Goal: Information Seeking & Learning: Learn about a topic

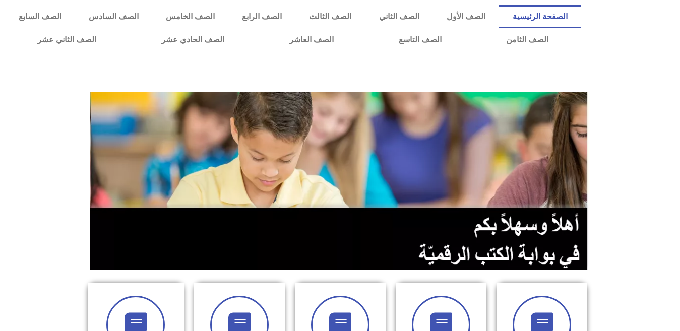
scroll to position [290, 0]
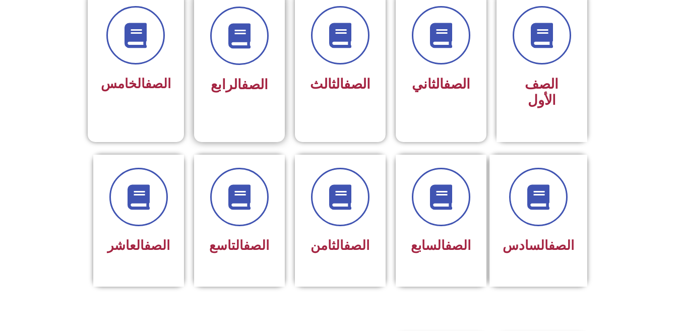
click at [279, 57] on div "الصف الرابع" at bounding box center [239, 60] width 91 height 134
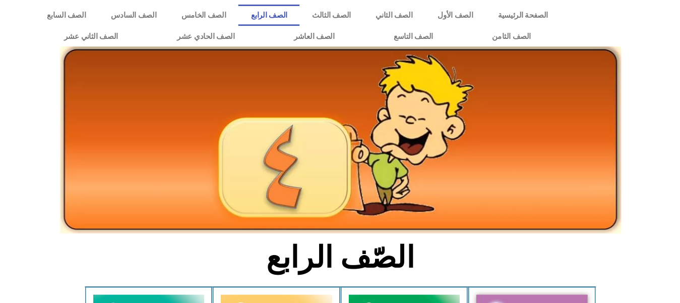
scroll to position [290, 0]
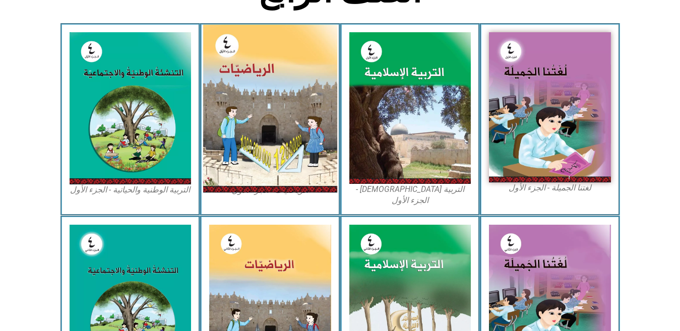
click at [228, 135] on img at bounding box center [270, 109] width 134 height 168
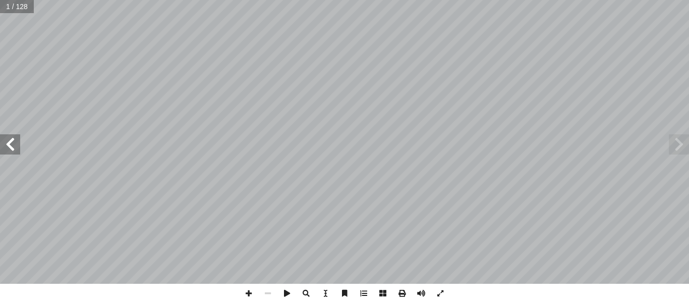
click at [13, 146] on span at bounding box center [10, 144] width 20 height 20
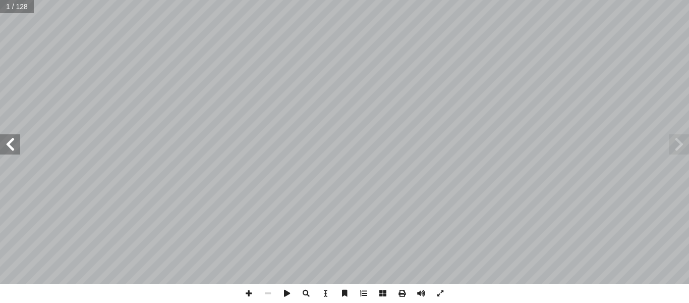
click at [13, 146] on span at bounding box center [10, 144] width 20 height 20
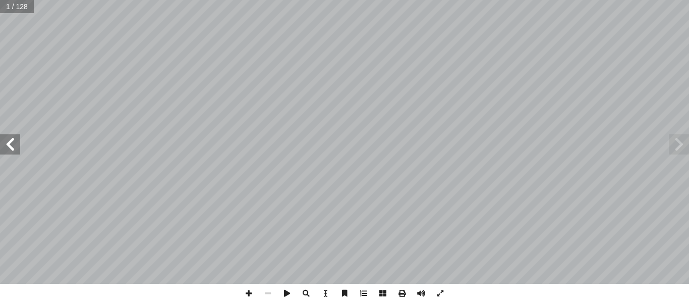
click at [13, 146] on span at bounding box center [10, 144] width 20 height 20
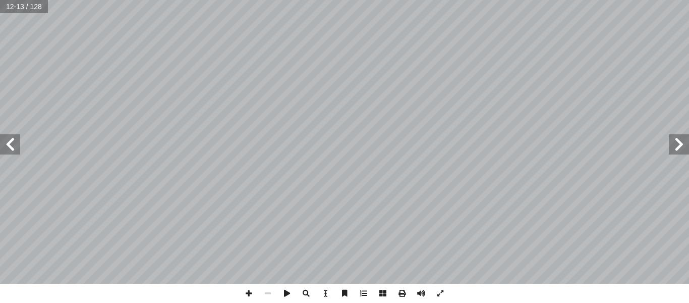
click at [13, 146] on span at bounding box center [10, 144] width 20 height 20
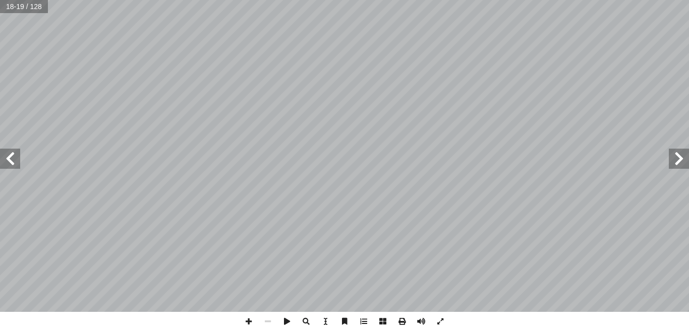
click at [2, 157] on span at bounding box center [10, 159] width 20 height 20
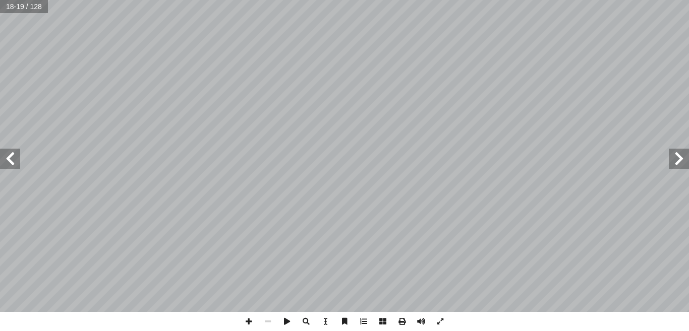
click at [2, 157] on span at bounding box center [10, 159] width 20 height 20
click at [7, 157] on span at bounding box center [10, 159] width 20 height 20
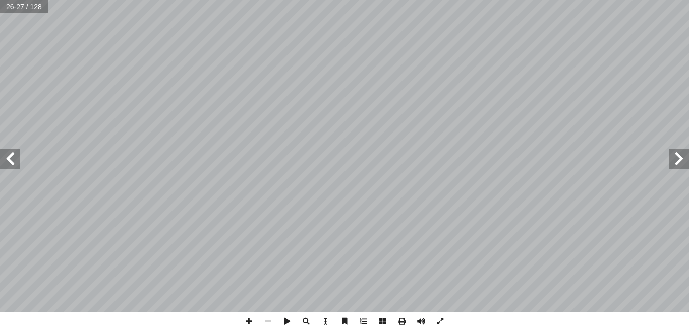
click at [7, 157] on span at bounding box center [10, 159] width 20 height 20
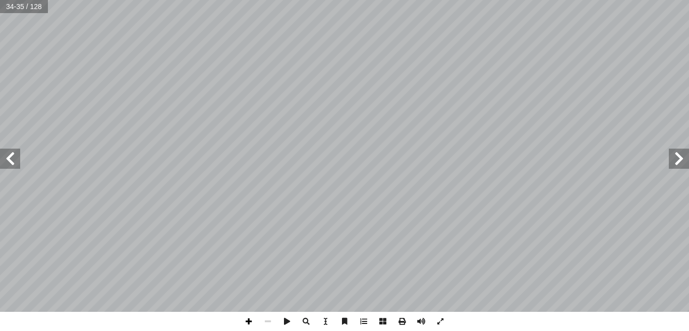
click at [246, 319] on span at bounding box center [248, 321] width 19 height 19
